Goal: Obtain resource: Download file/media

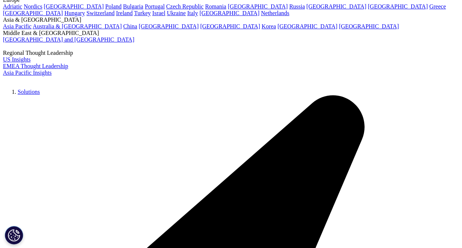
scroll to position [83, 0]
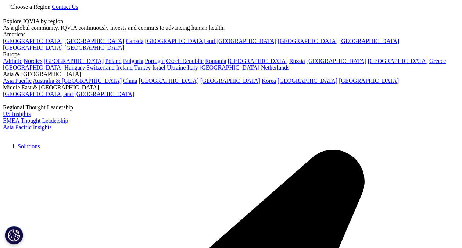
scroll to position [255, 433]
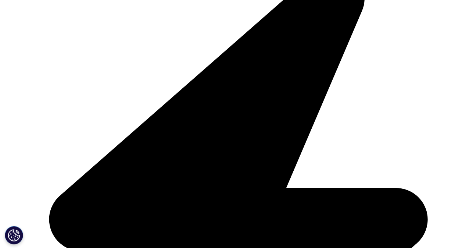
scroll to position [225, 0]
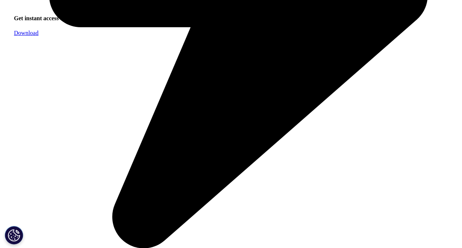
scroll to position [803, 0]
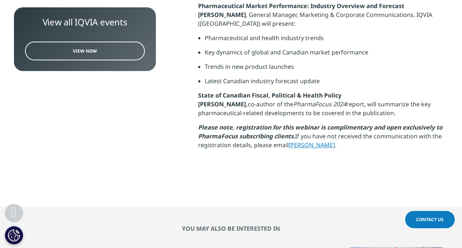
scroll to position [323, 0]
